Goal: Transaction & Acquisition: Purchase product/service

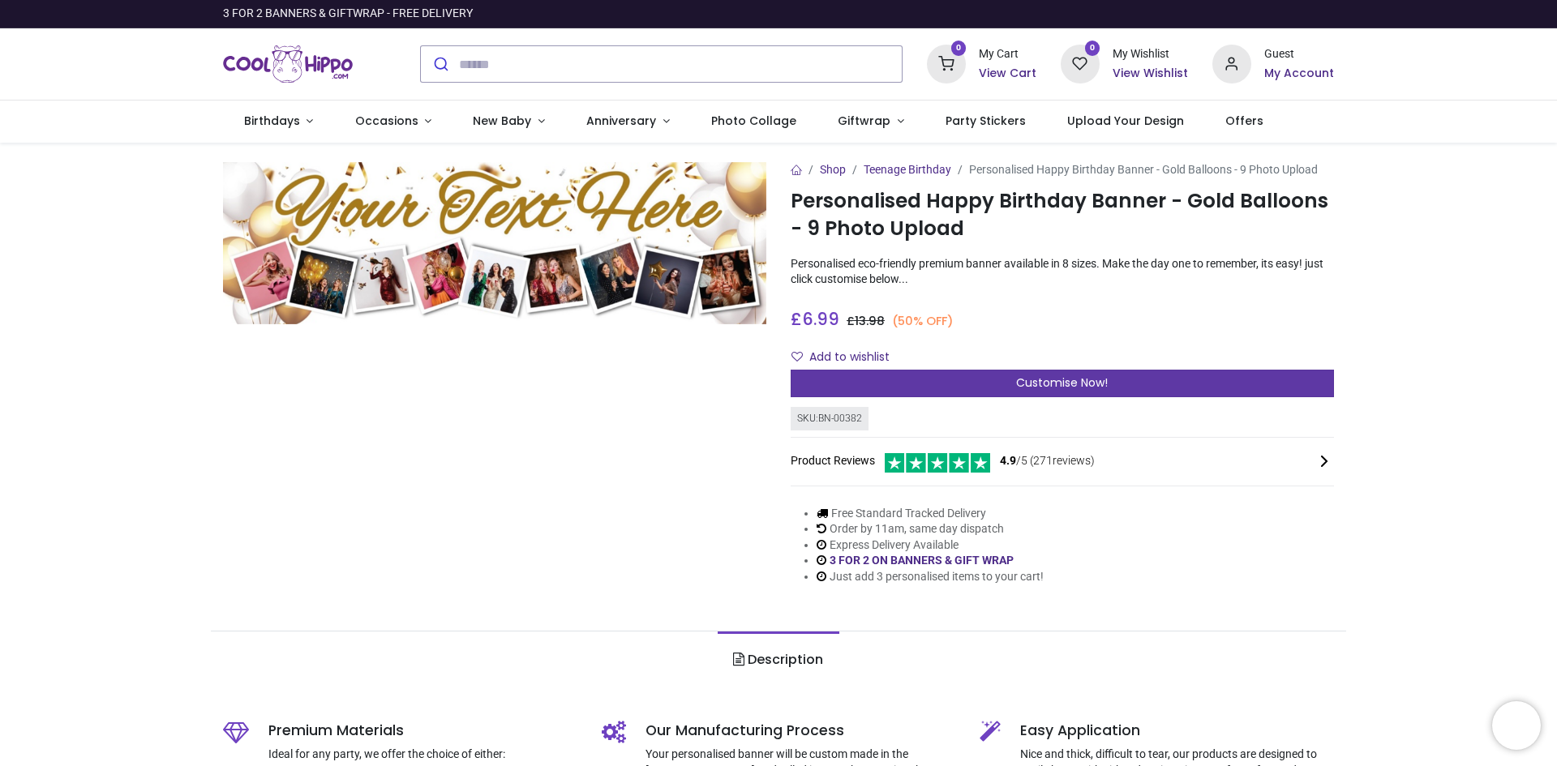
click at [1034, 373] on div "Customise Now!" at bounding box center [1061, 384] width 543 height 28
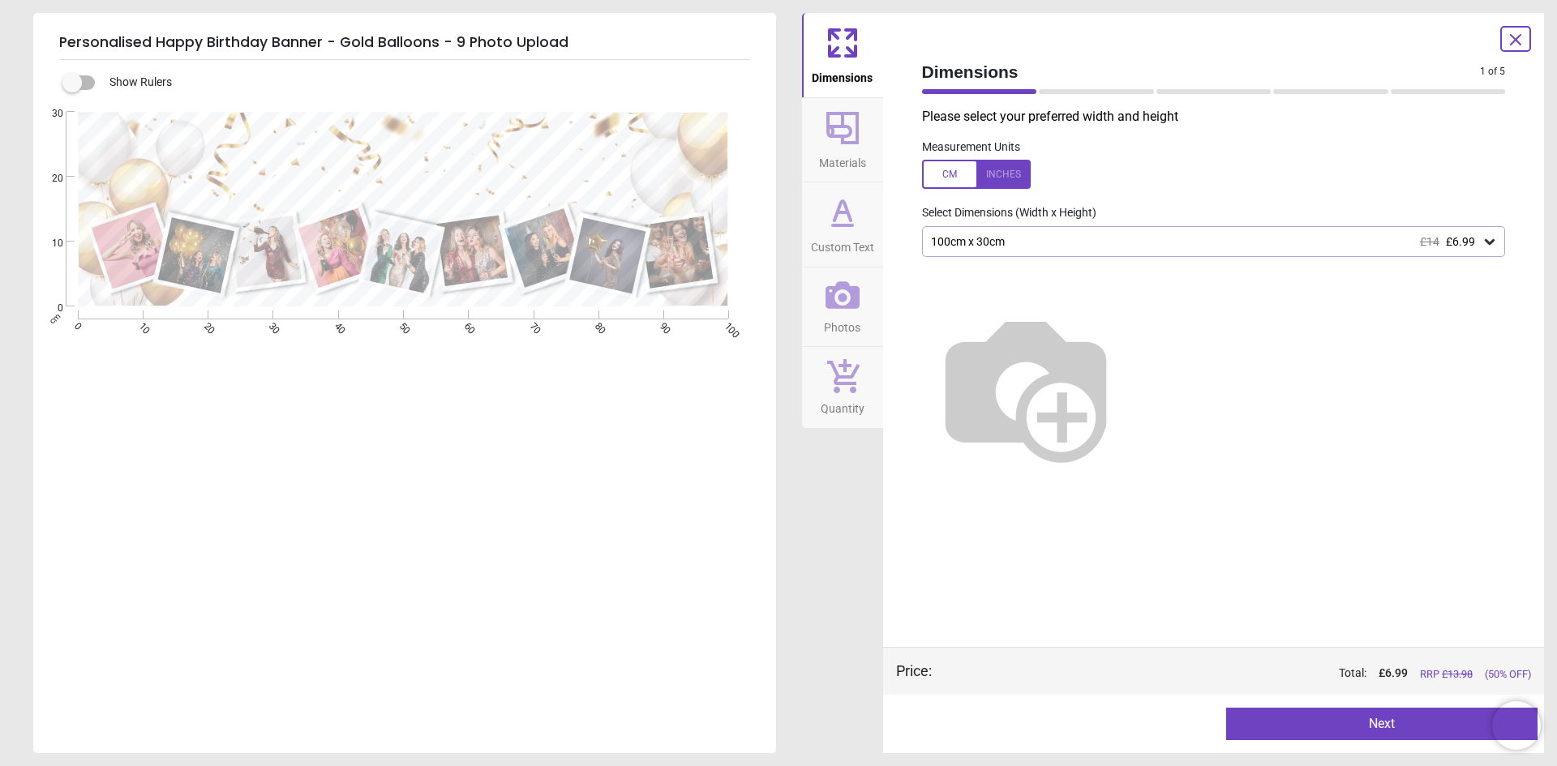
click at [1485, 242] on icon at bounding box center [1489, 242] width 10 height 6
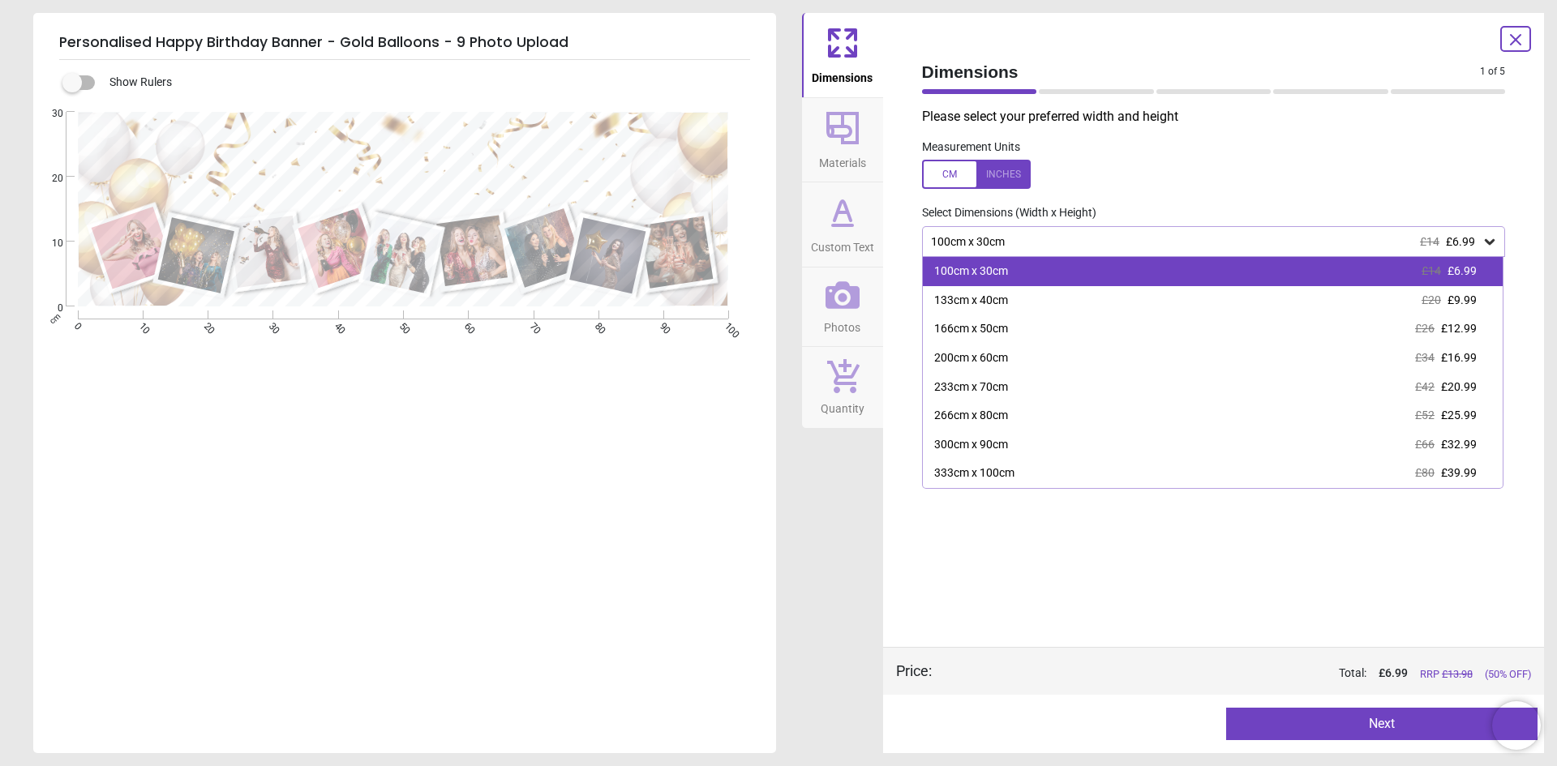
click at [1282, 277] on div "100cm x 30cm £14 £6.99" at bounding box center [1213, 271] width 580 height 29
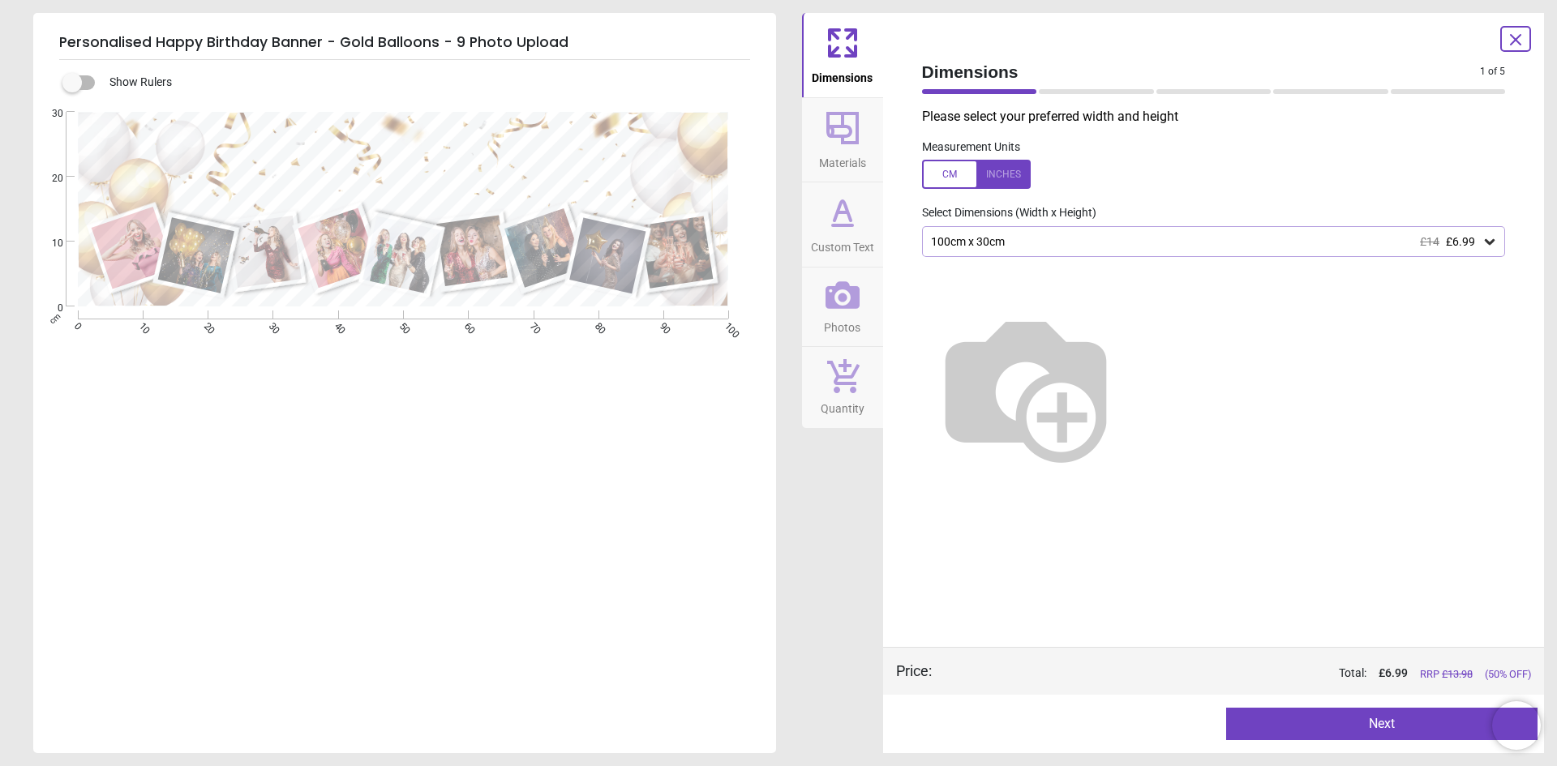
click at [1374, 717] on button "Next" at bounding box center [1381, 724] width 311 height 32
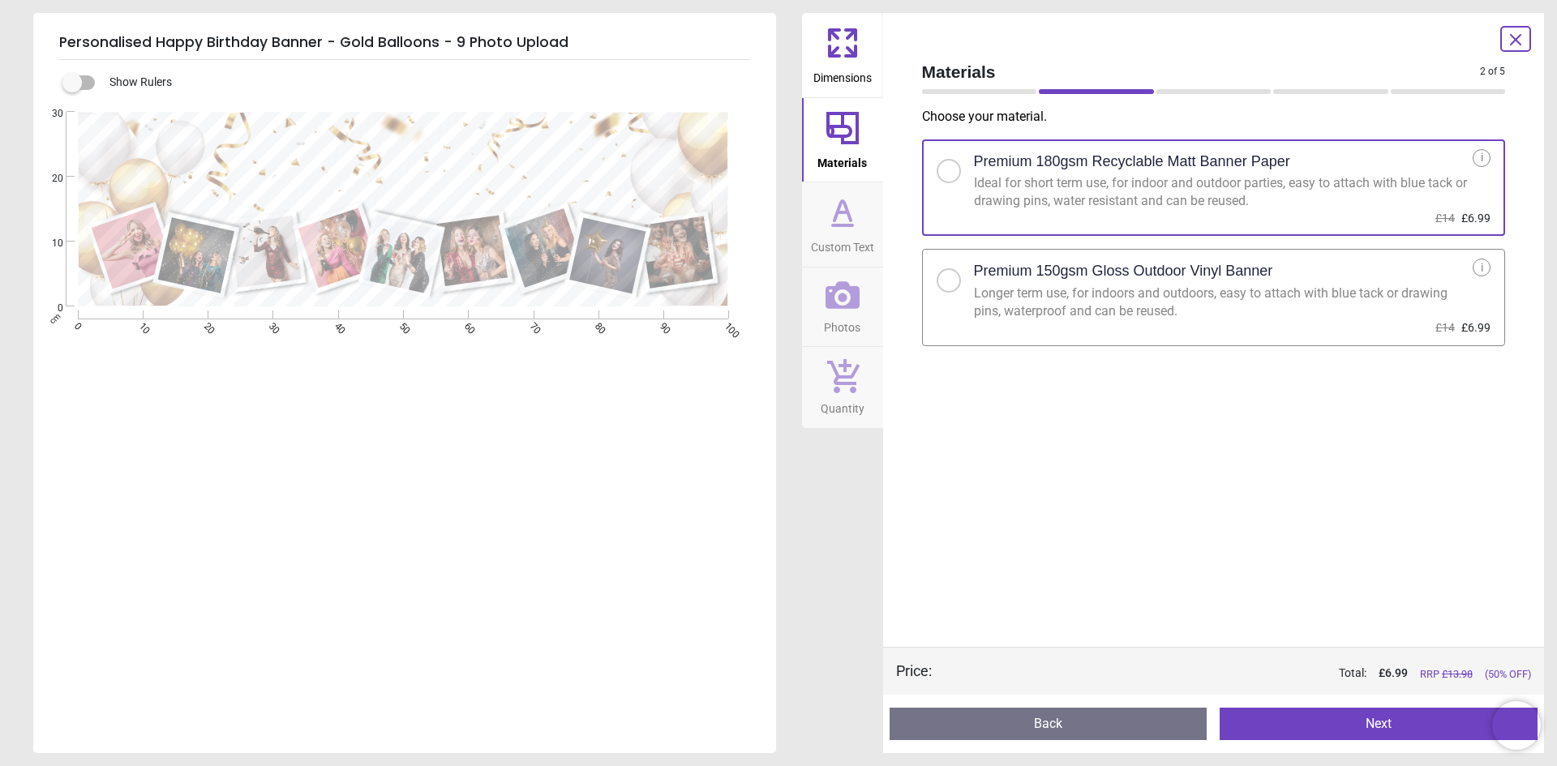
click at [1384, 729] on button "Next" at bounding box center [1378, 724] width 318 height 32
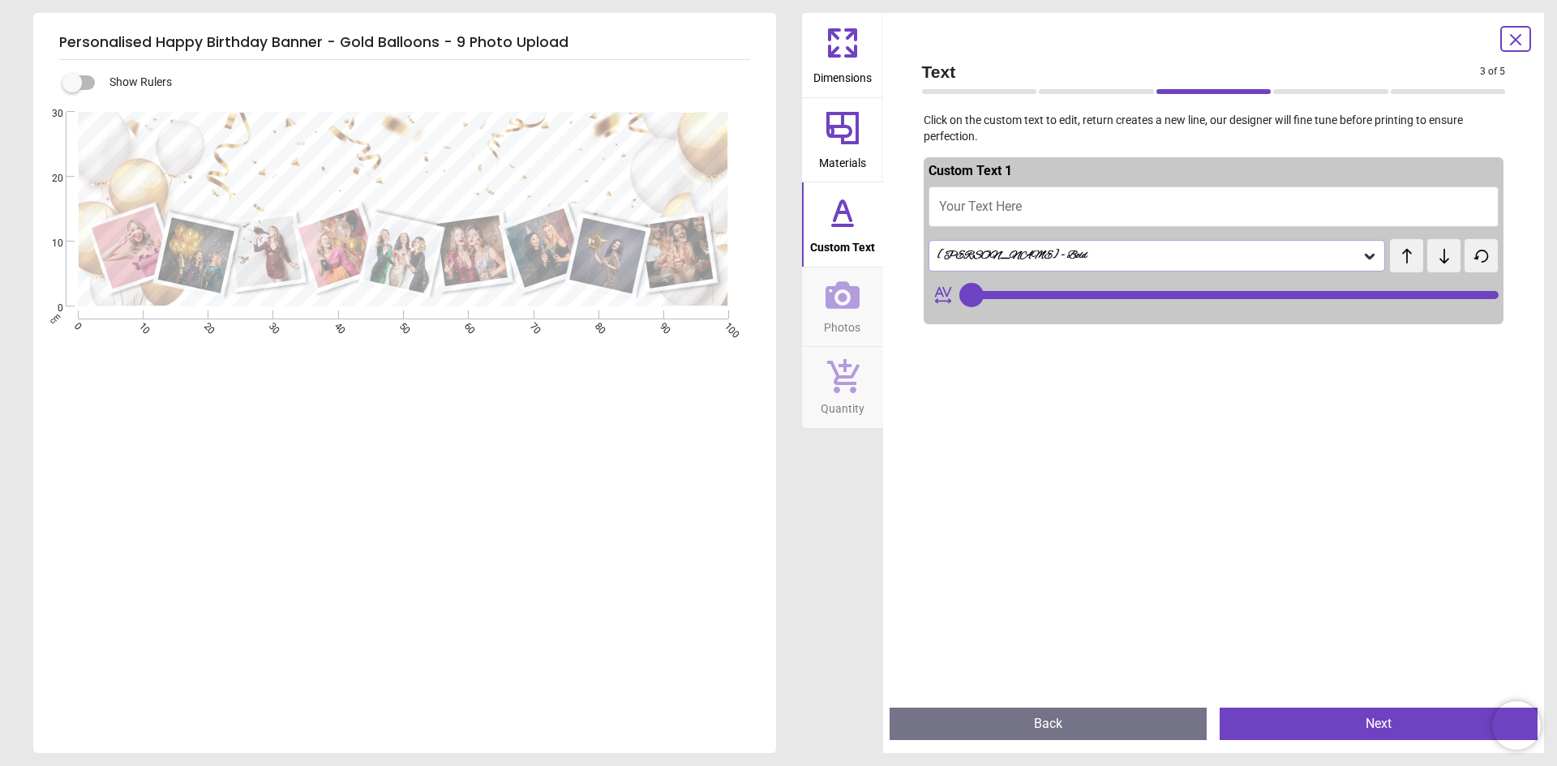
type input "***"
click at [1064, 208] on button "Your Text Here" at bounding box center [1213, 206] width 571 height 41
click at [1059, 208] on button "Your Text Here" at bounding box center [1213, 206] width 571 height 41
click at [971, 255] on div "[PERSON_NAME] - Bold" at bounding box center [1149, 256] width 426 height 14
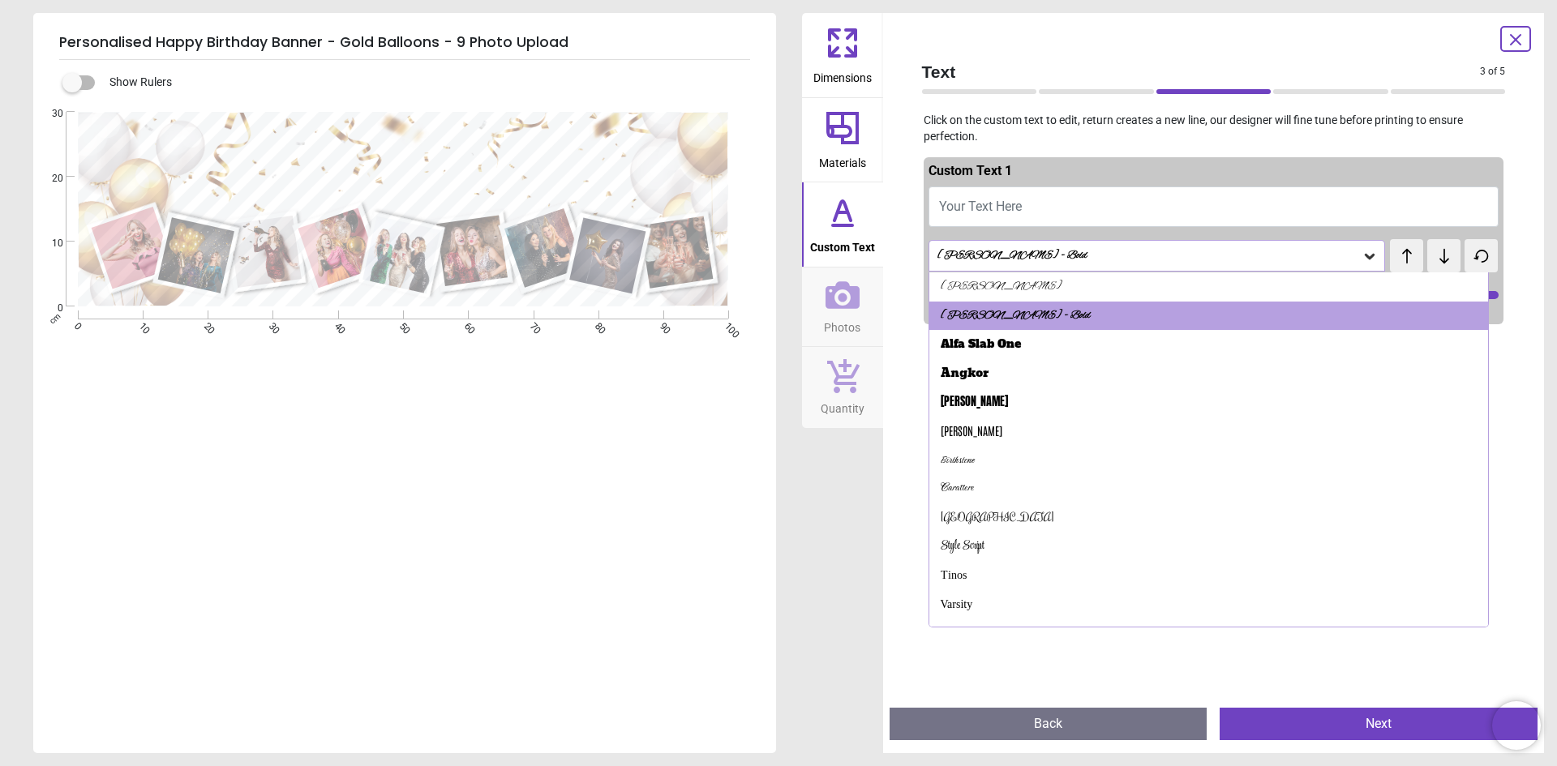
click at [1003, 260] on div "[PERSON_NAME] - Bold" at bounding box center [1149, 256] width 426 height 14
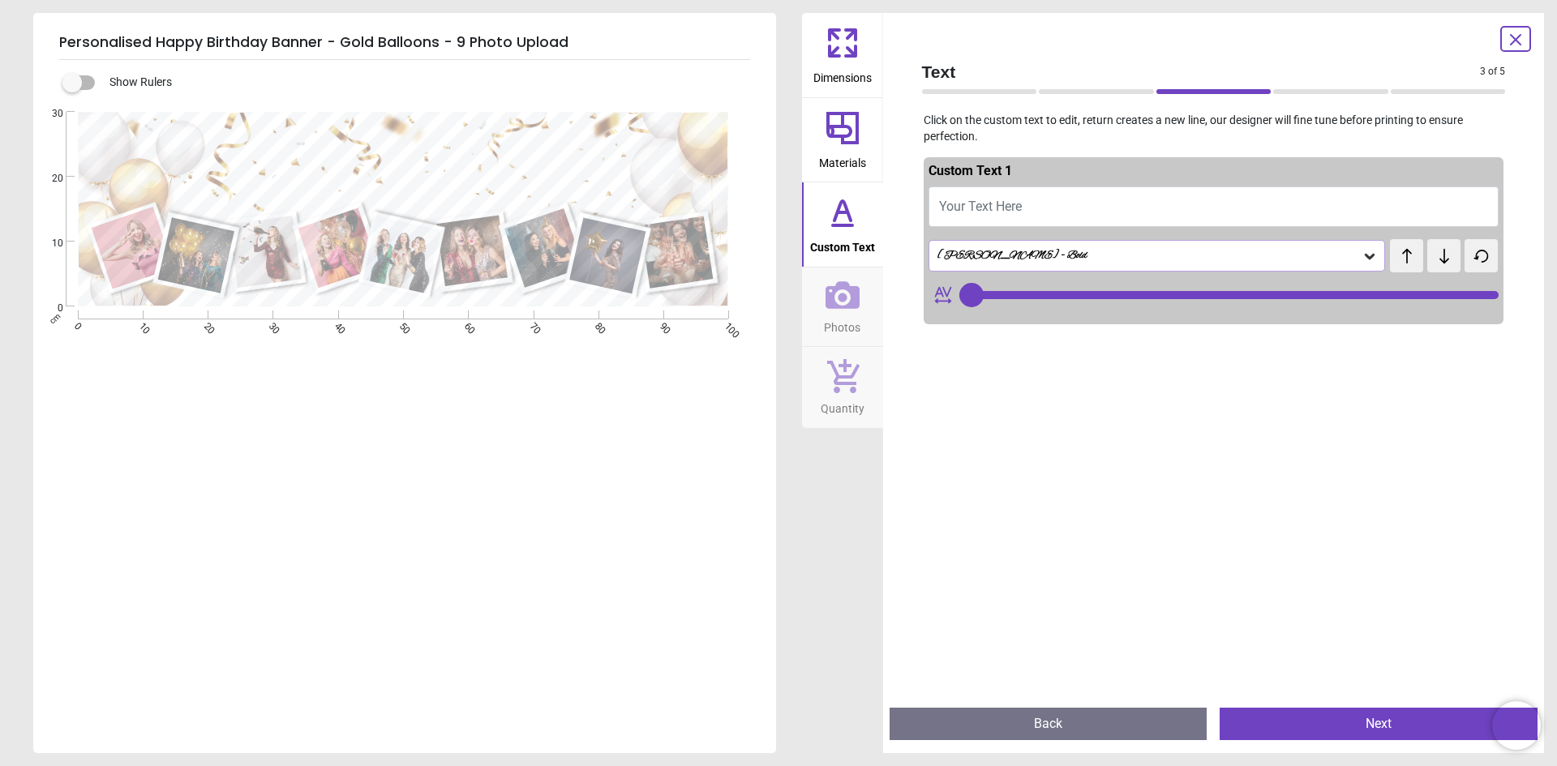
click at [1432, 722] on button "Next" at bounding box center [1378, 724] width 318 height 32
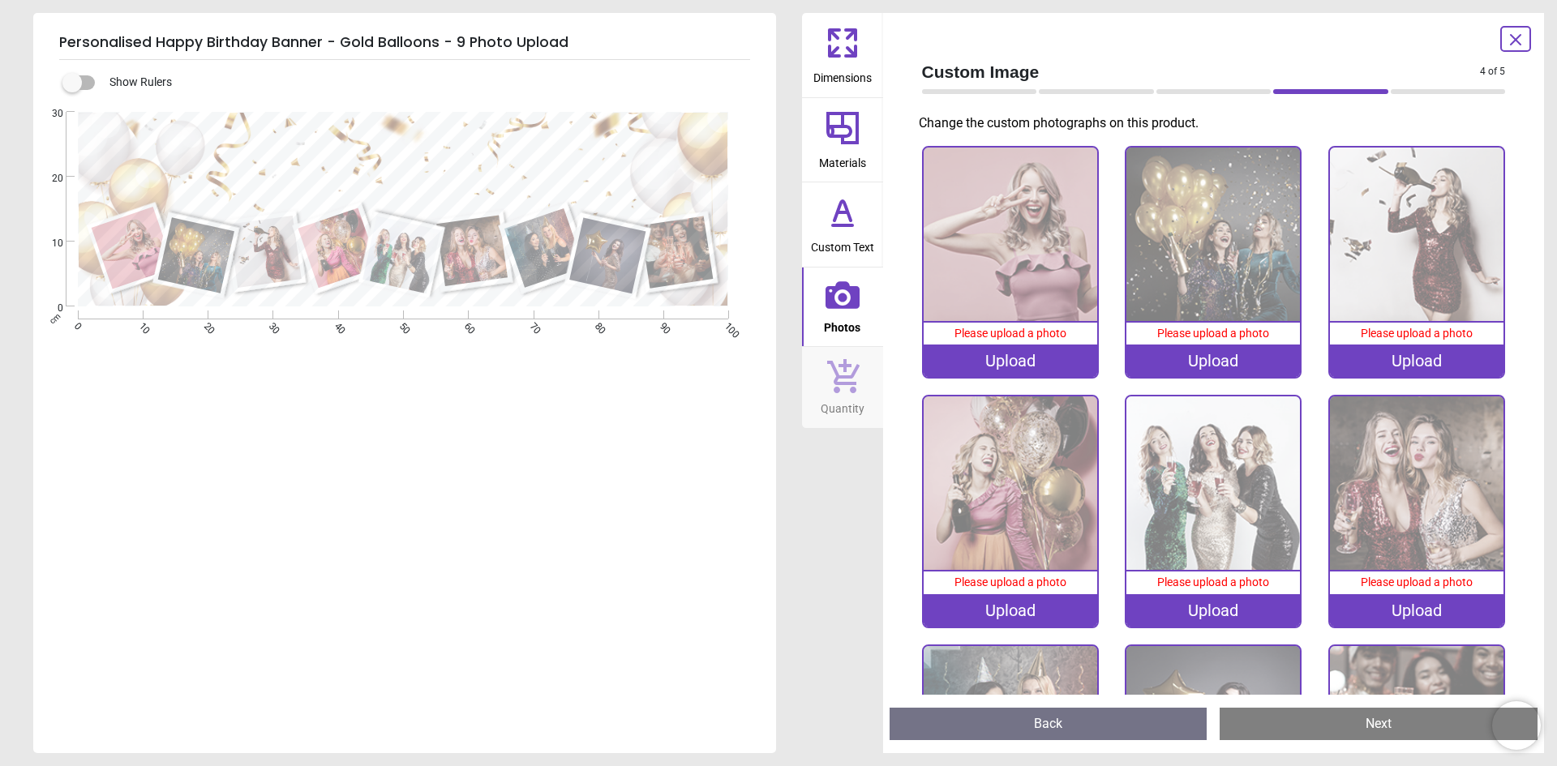
click at [1517, 35] on icon at bounding box center [1515, 39] width 19 height 19
